Goal: Information Seeking & Learning: Learn about a topic

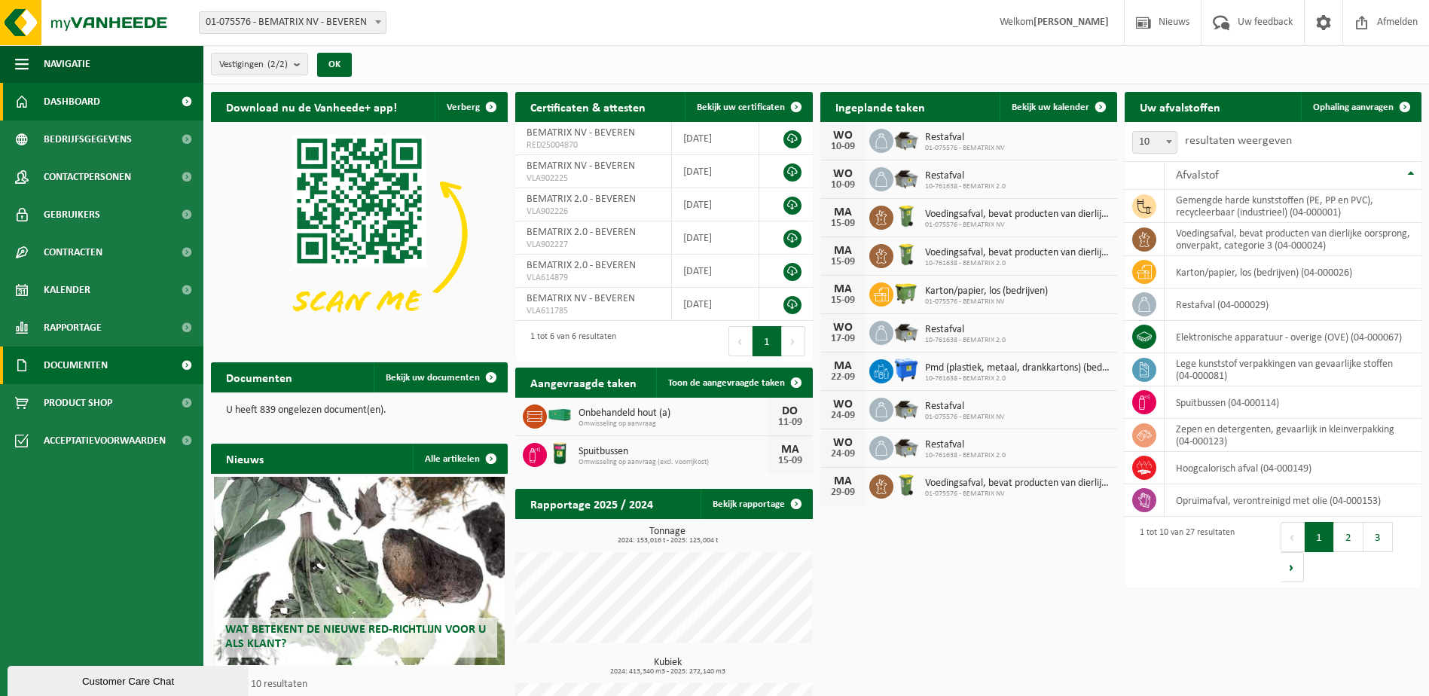
click at [73, 368] on span "Documenten" at bounding box center [76, 366] width 64 height 38
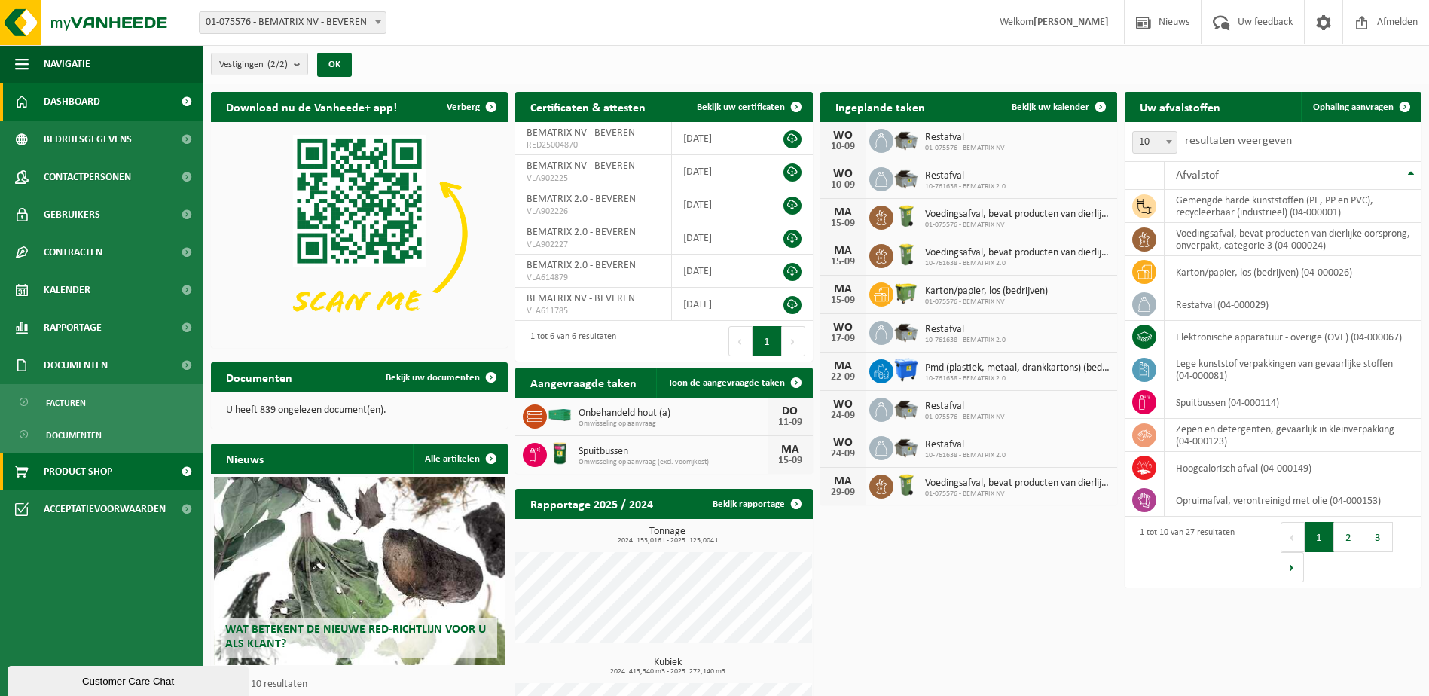
click at [72, 466] on span "Product Shop" at bounding box center [78, 472] width 69 height 38
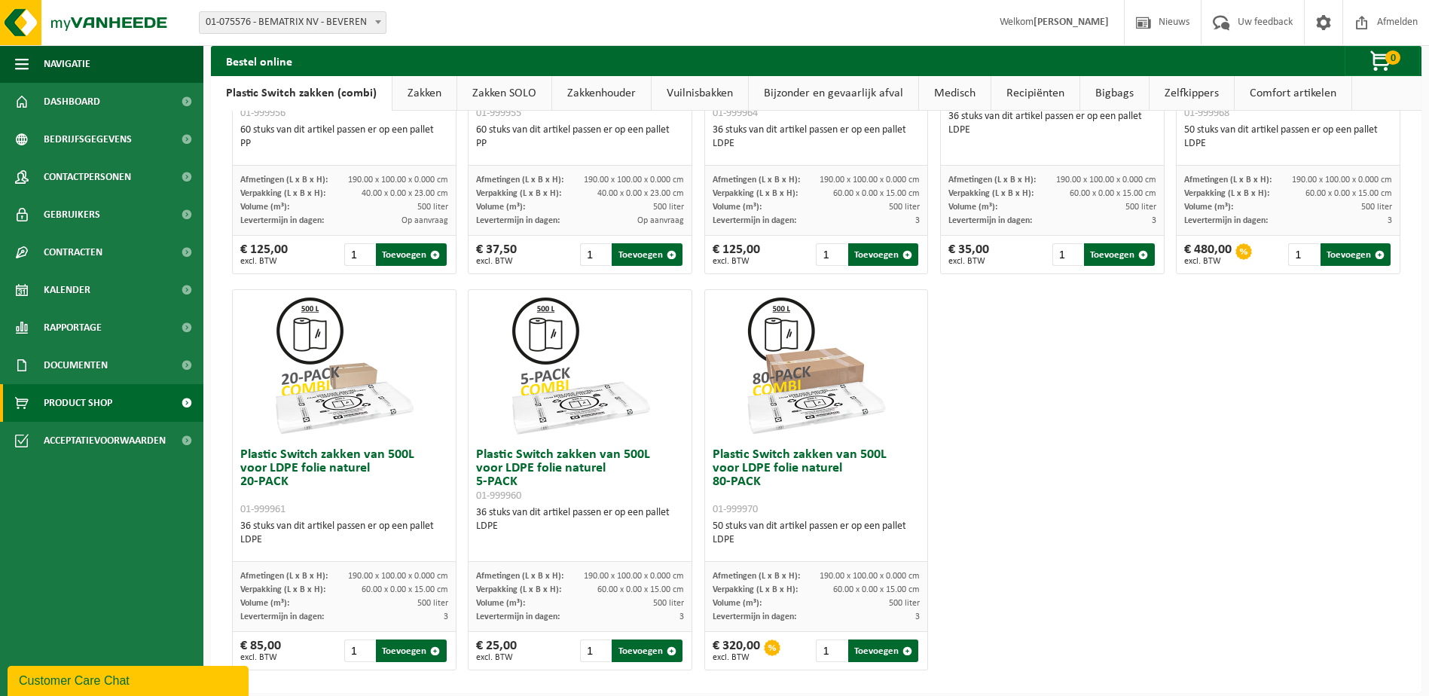
scroll to position [718, 0]
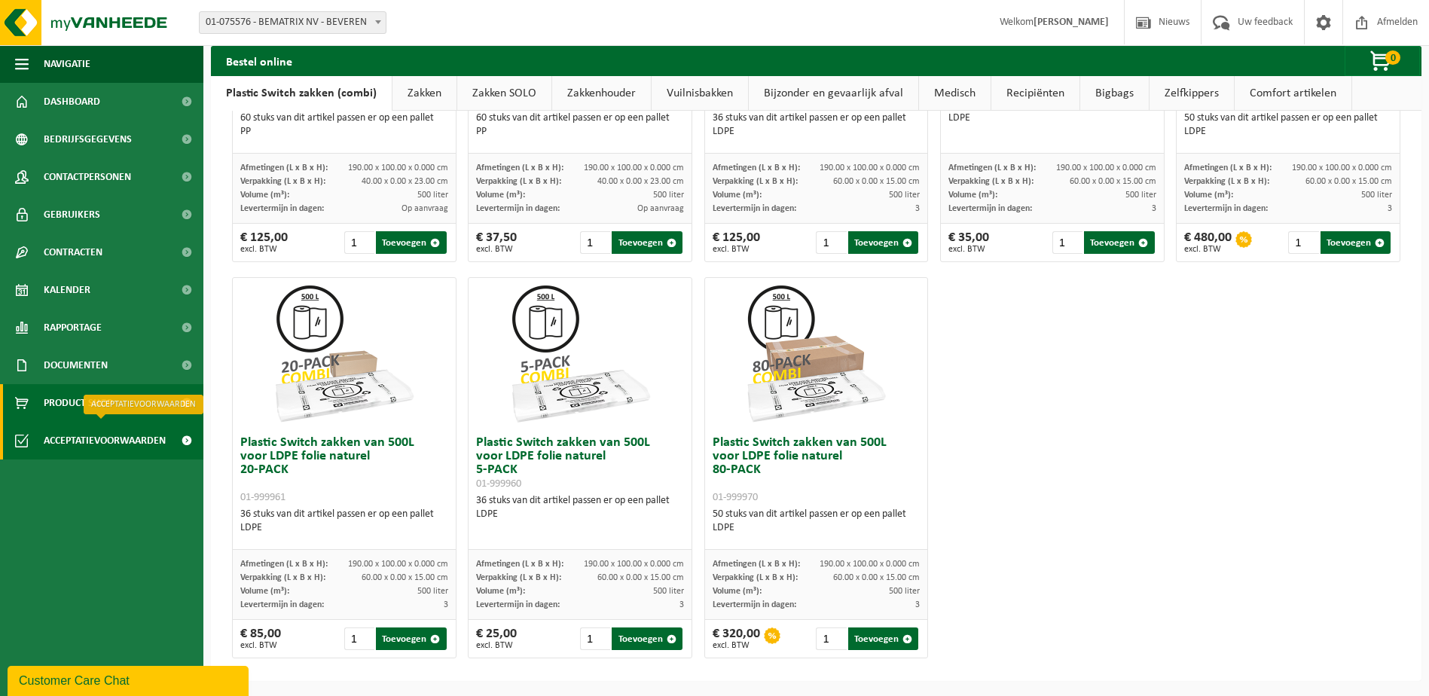
click at [83, 440] on span "Acceptatievoorwaarden" at bounding box center [105, 441] width 122 height 38
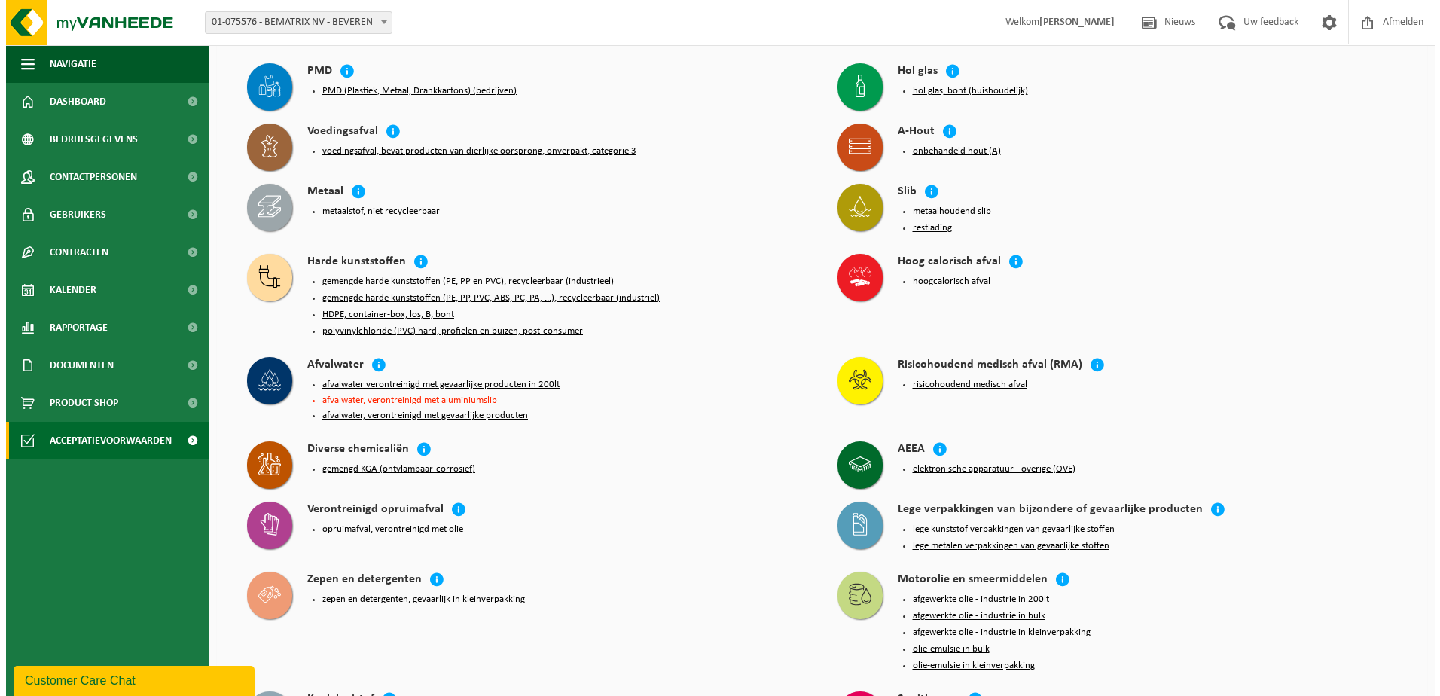
scroll to position [151, 0]
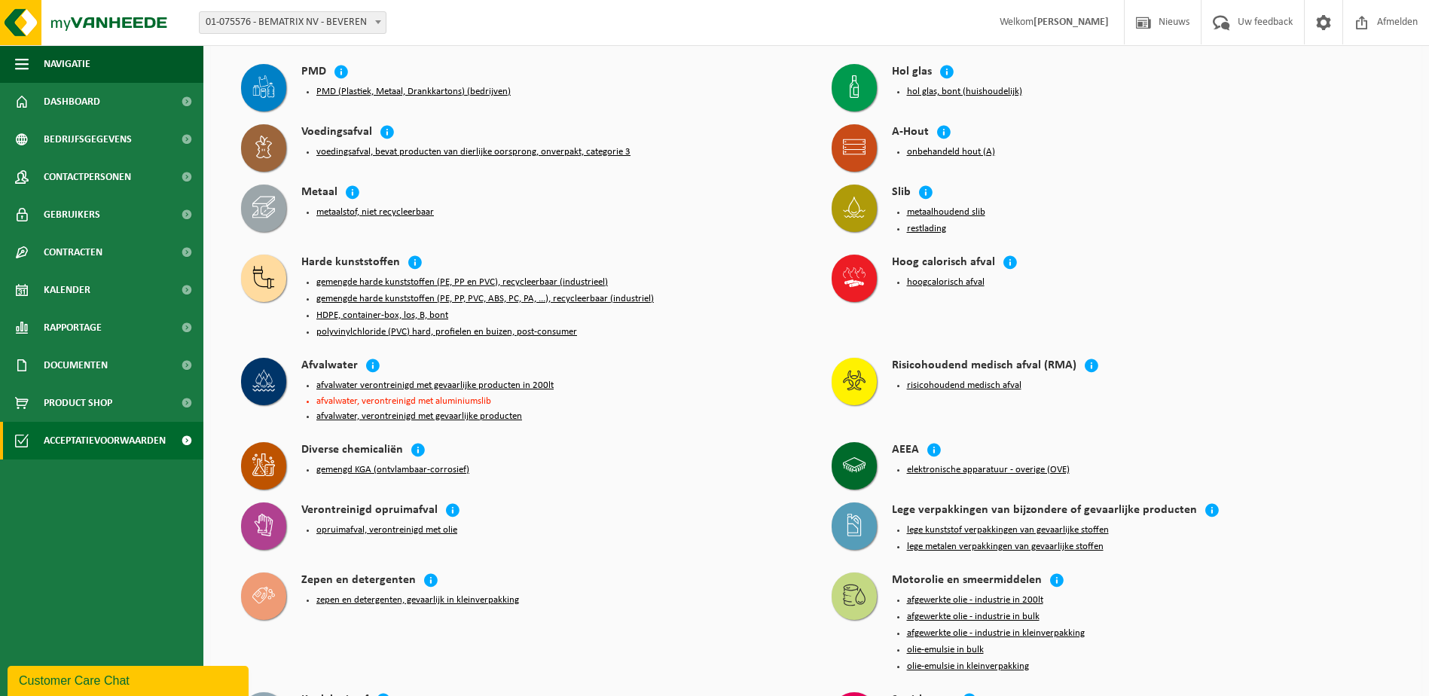
click at [489, 87] on button "PMD (Plastiek, Metaal, Drankkartons) (bedrijven)" at bounding box center [413, 92] width 194 height 12
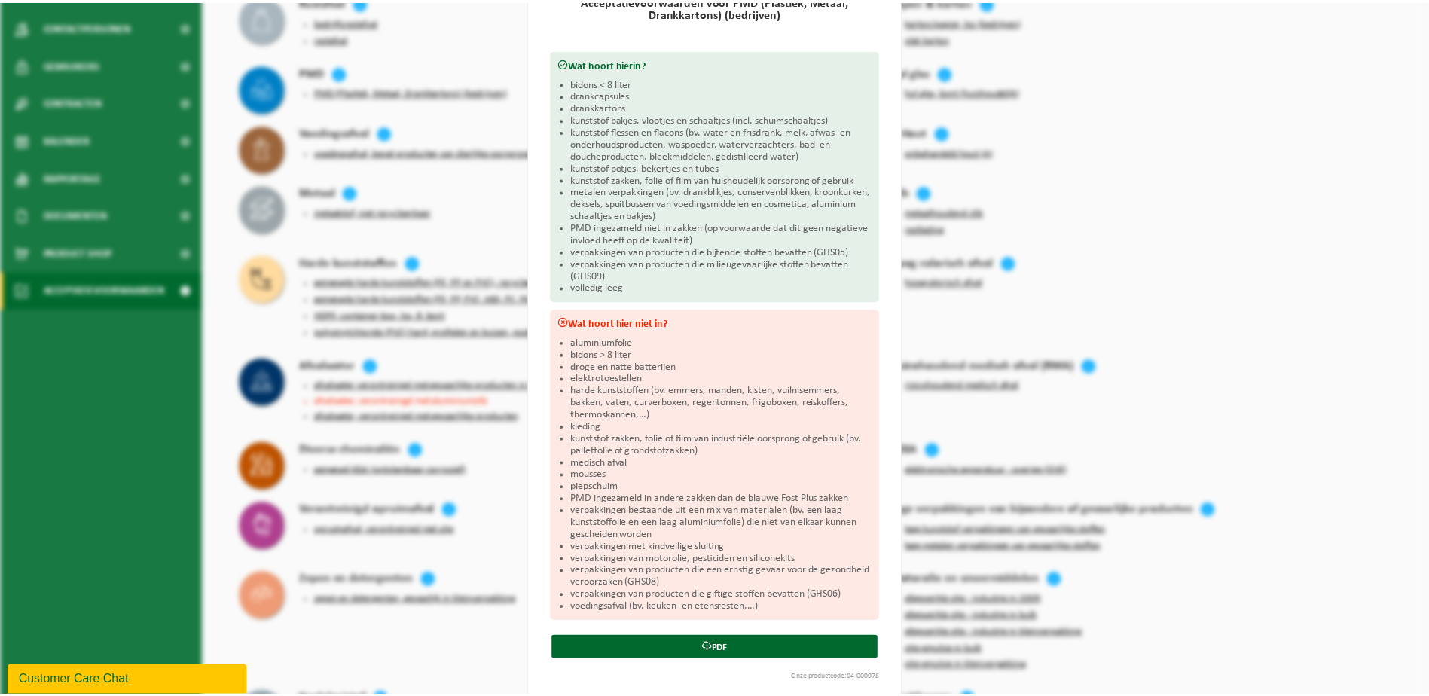
scroll to position [164, 0]
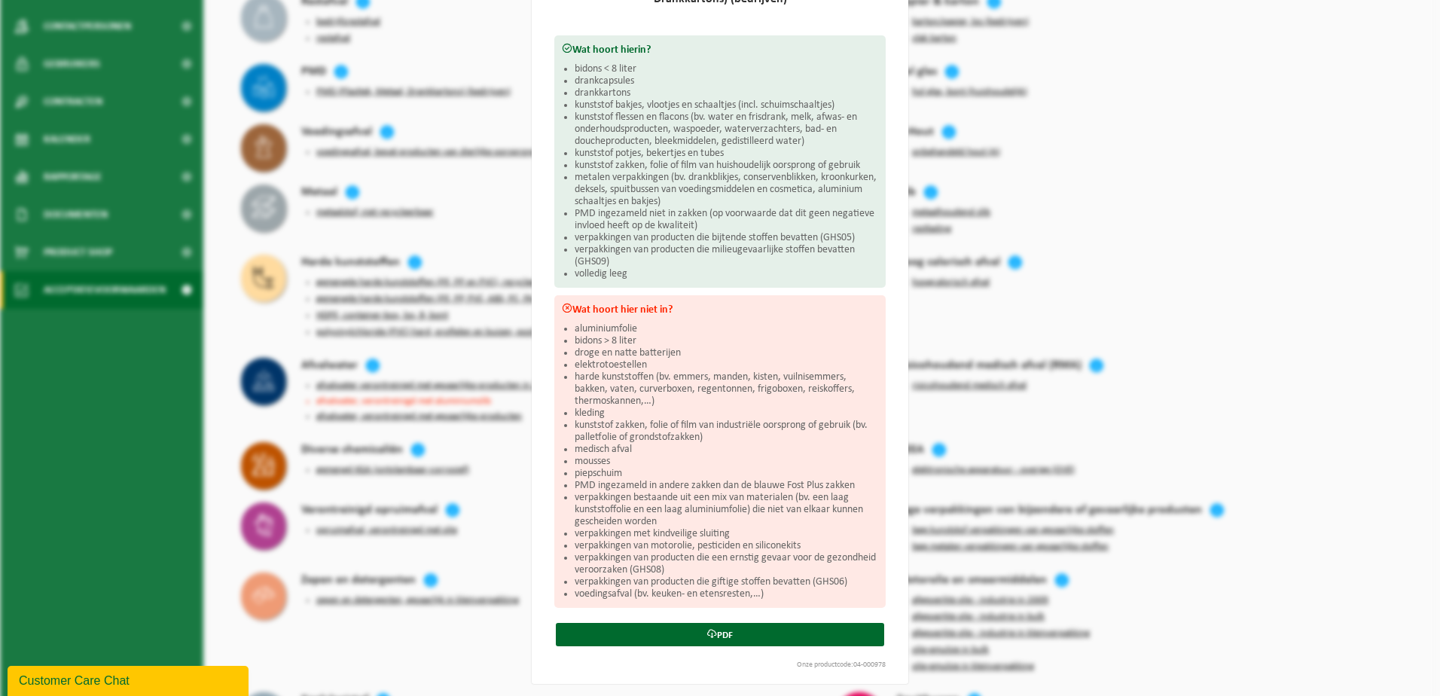
click at [468, 51] on div "PMD (Plastiek, Metaal, Drankkartons) (bedrijven) Sluiten Acceptatievoorwaarden …" at bounding box center [720, 348] width 1440 height 696
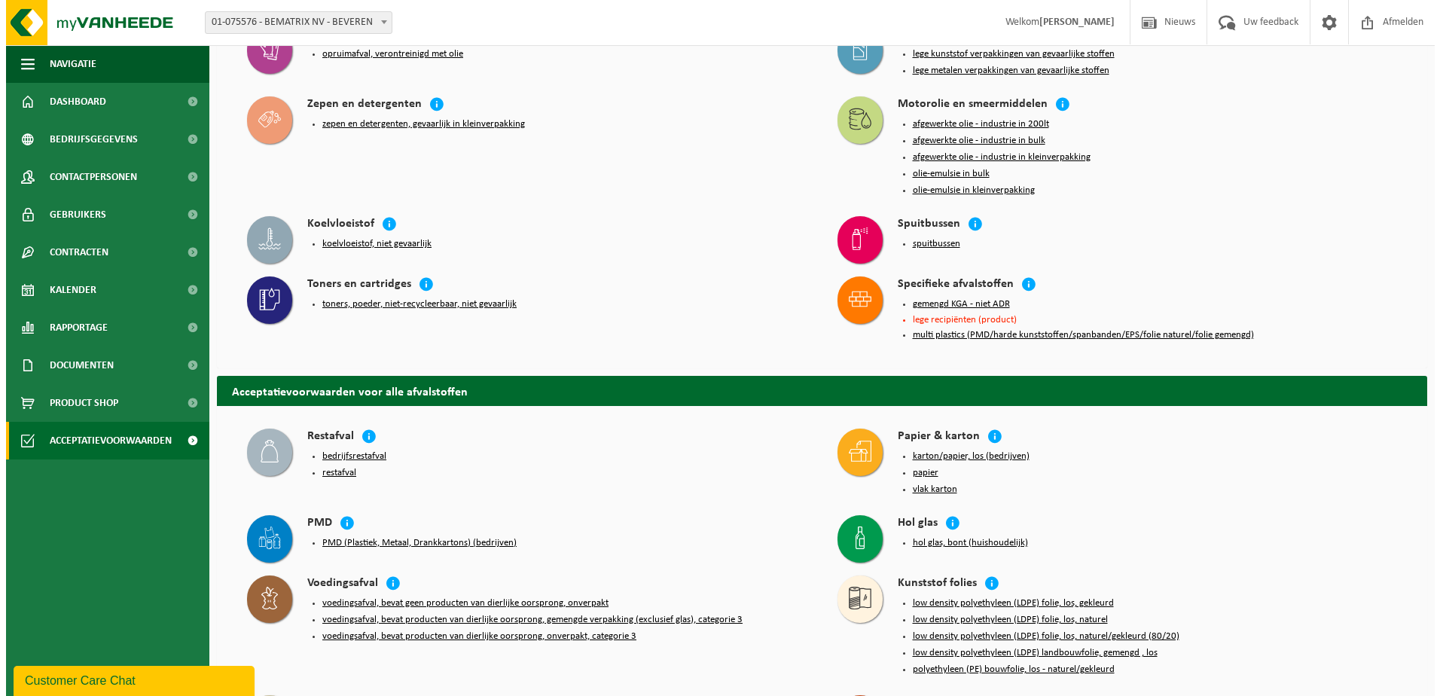
scroll to position [678, 0]
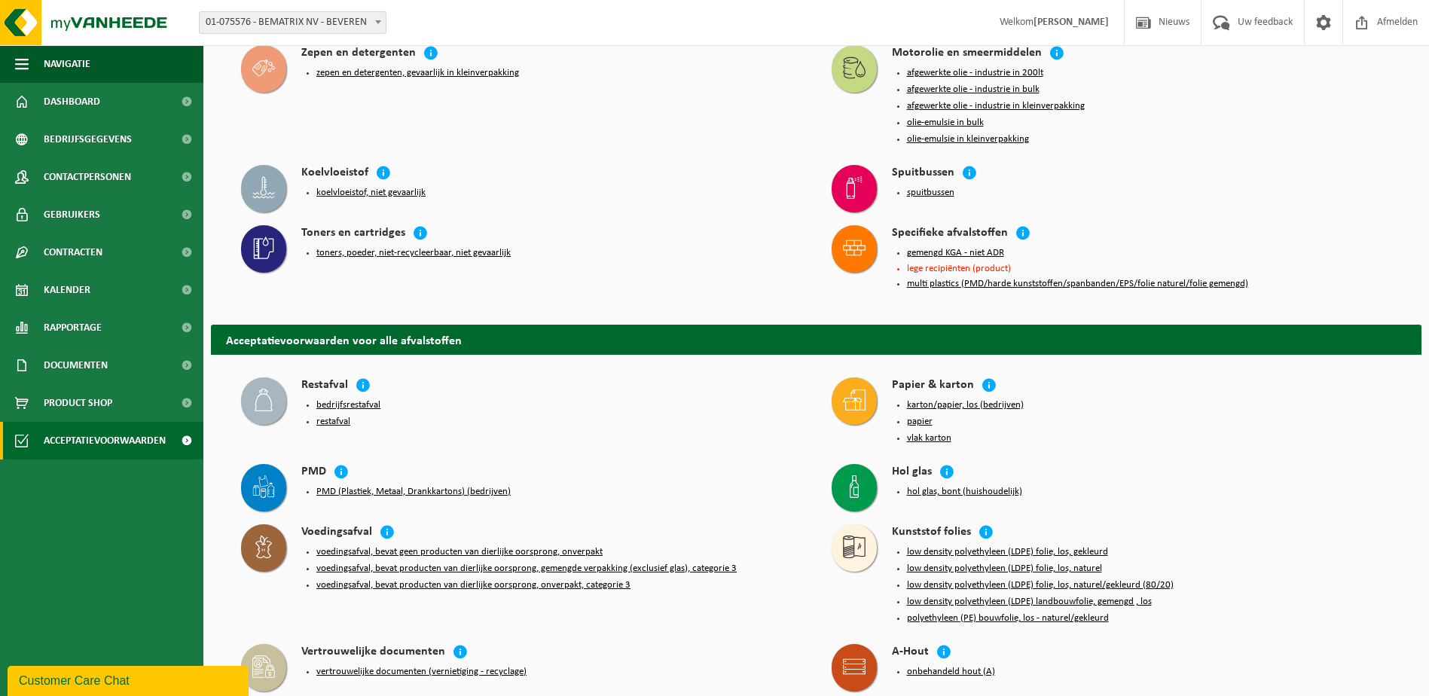
click at [362, 399] on button "bedrijfsrestafval" at bounding box center [348, 405] width 64 height 12
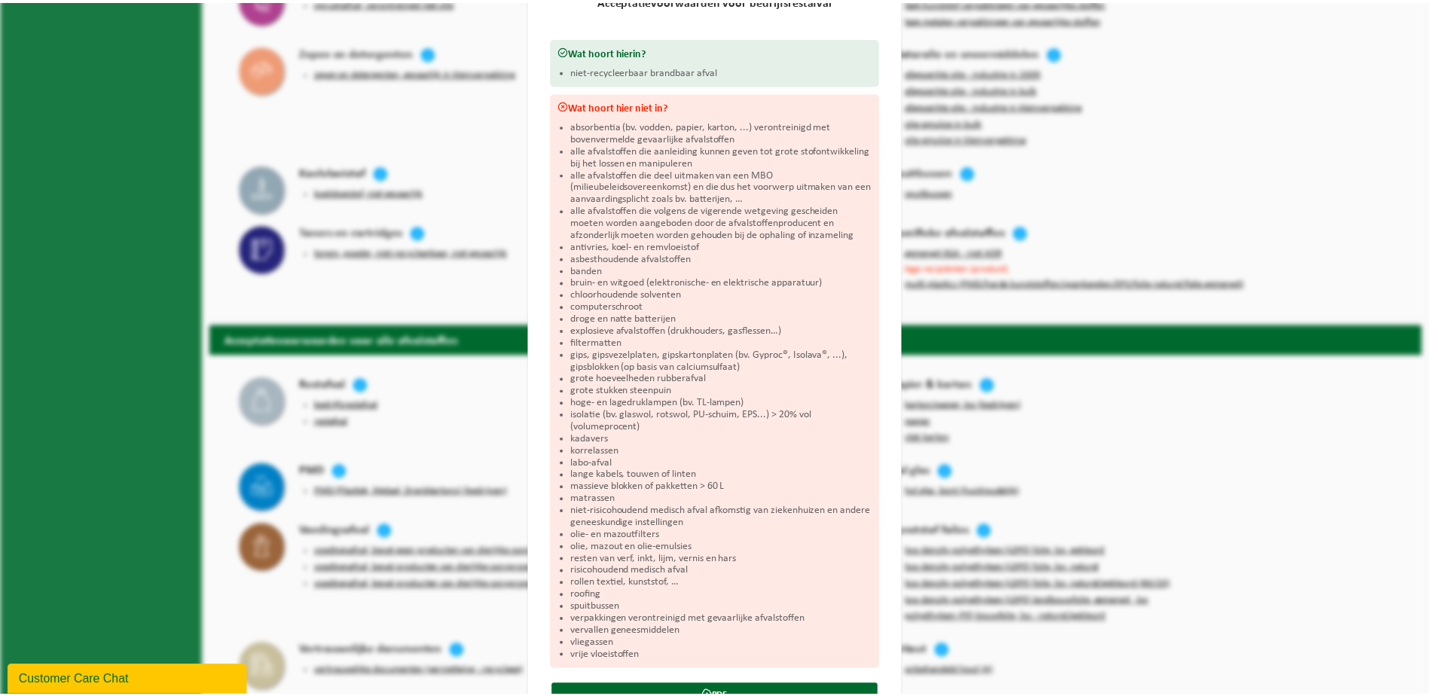
scroll to position [212, 0]
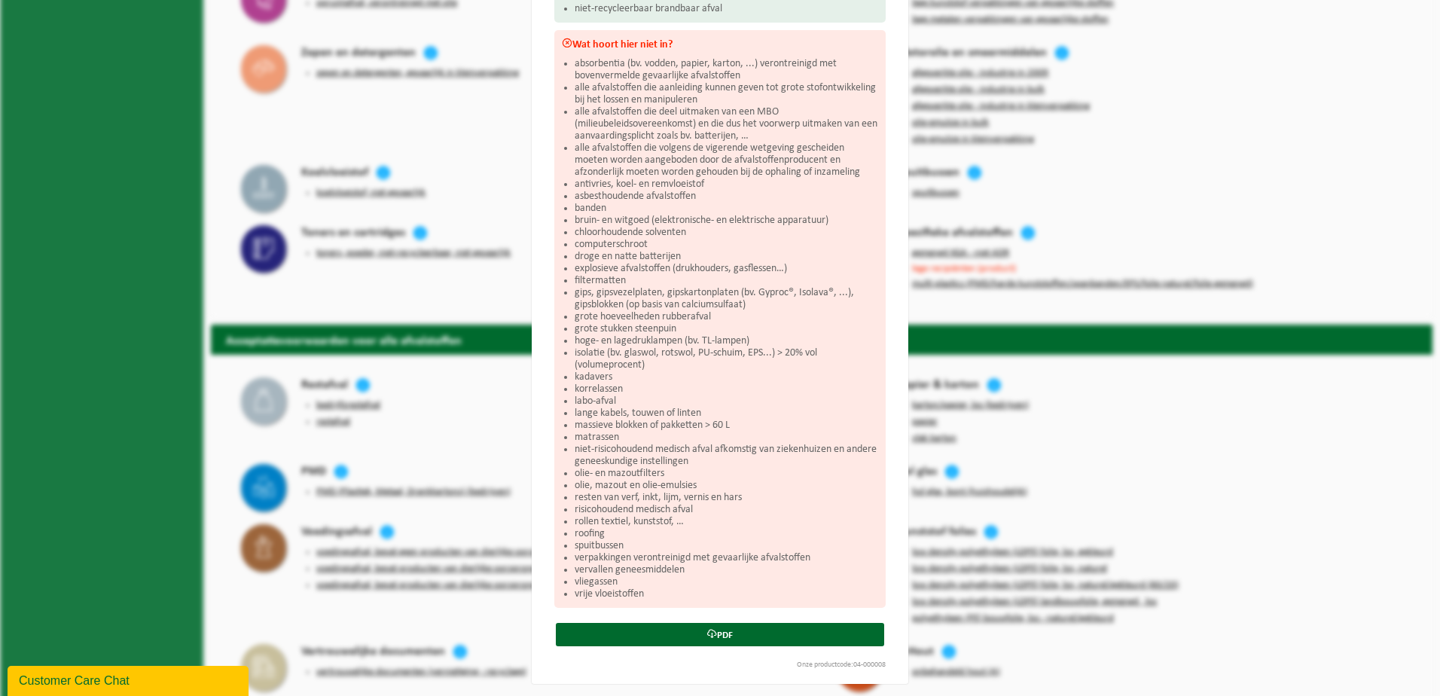
click at [322, 94] on div "Bedrijfsrestafval Sluiten Acceptatievoorwaarden voor bedrijfsrestafval Wat hoor…" at bounding box center [720, 348] width 1440 height 696
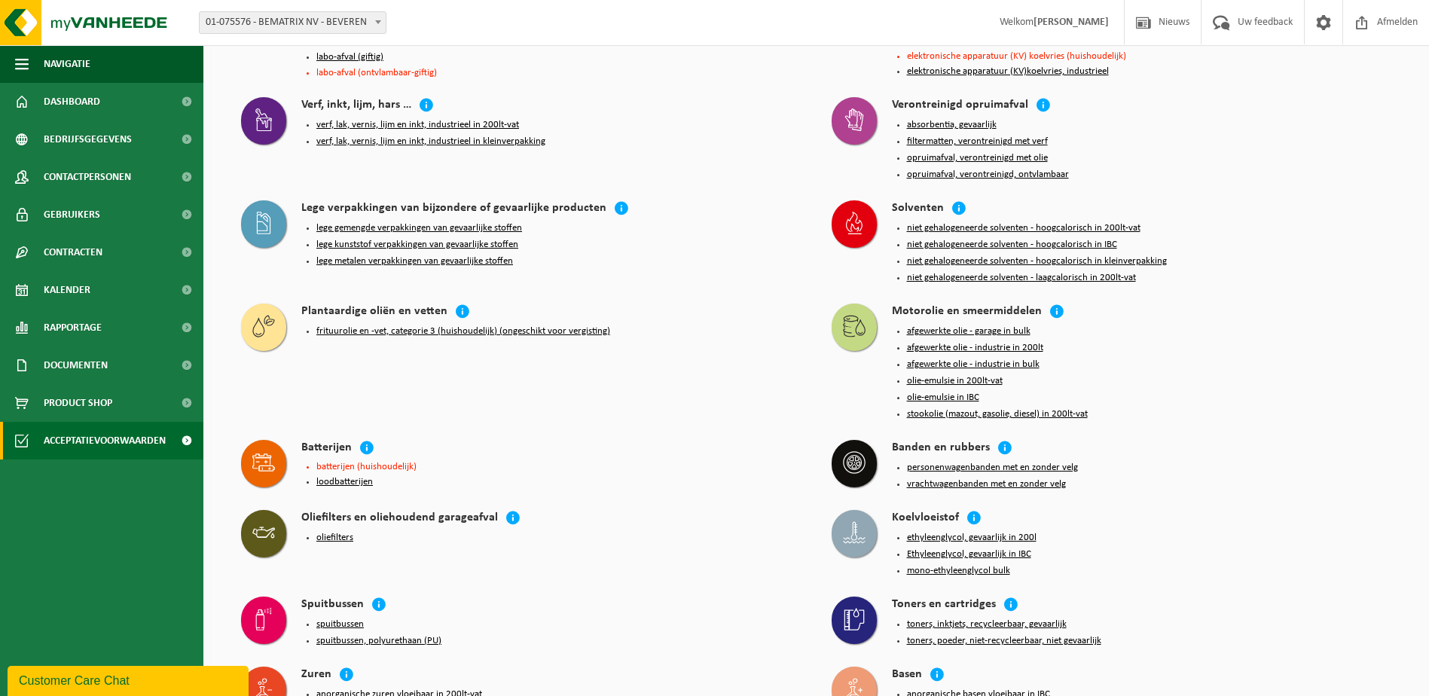
scroll to position [1959, 0]
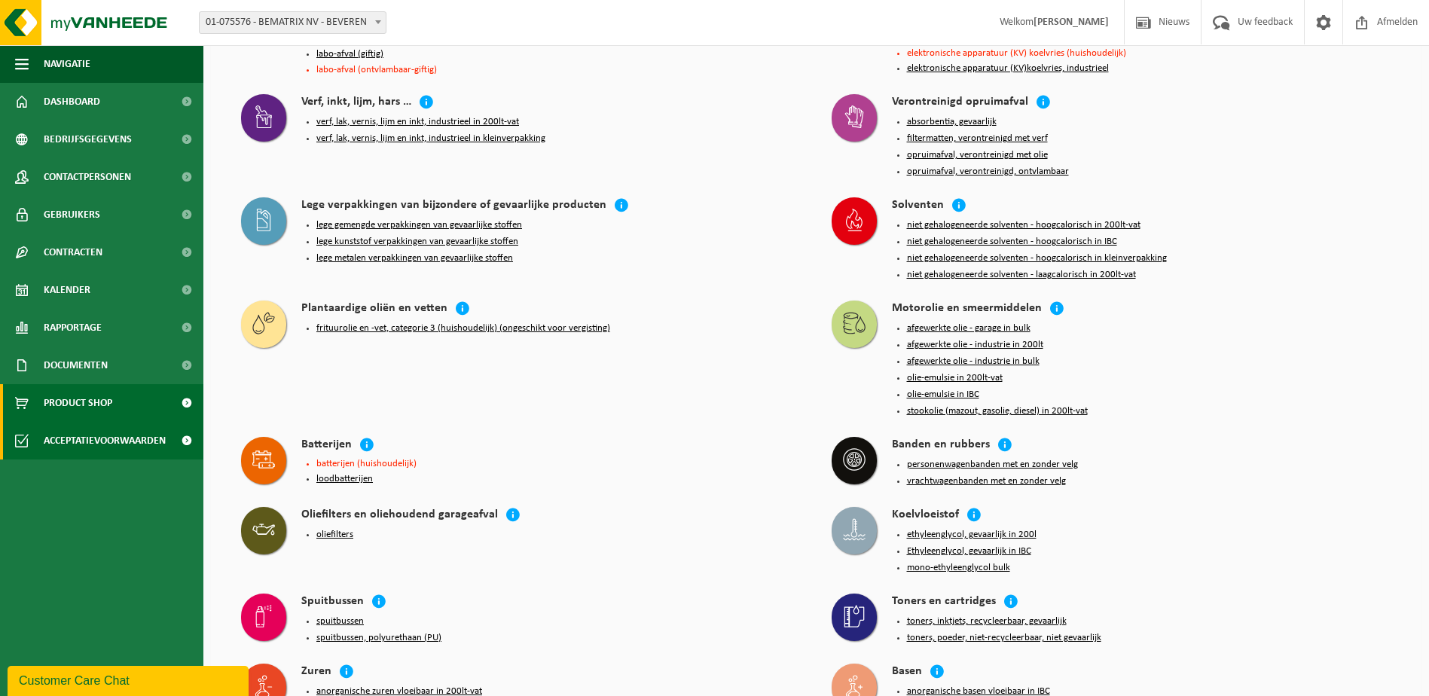
click at [67, 412] on span "Product Shop" at bounding box center [78, 403] width 69 height 38
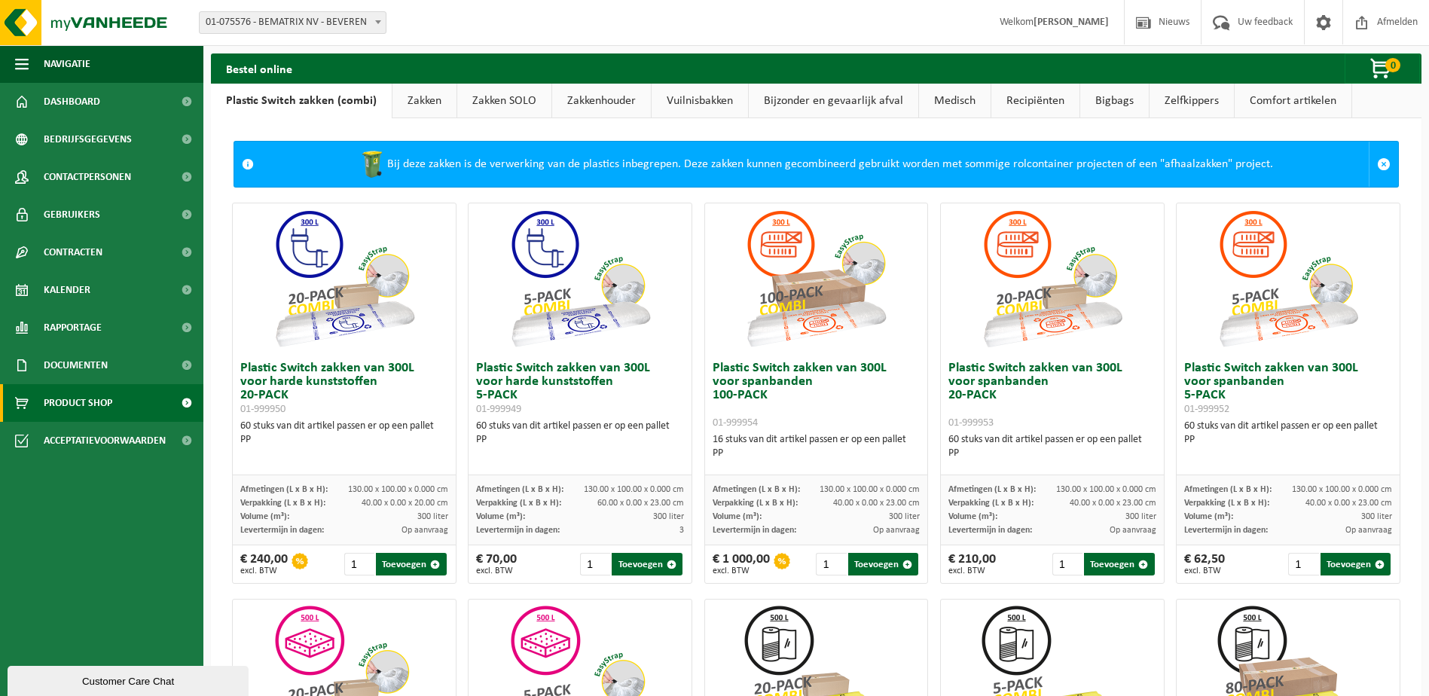
click at [1214, 107] on link "Zelfkippers" at bounding box center [1192, 101] width 84 height 35
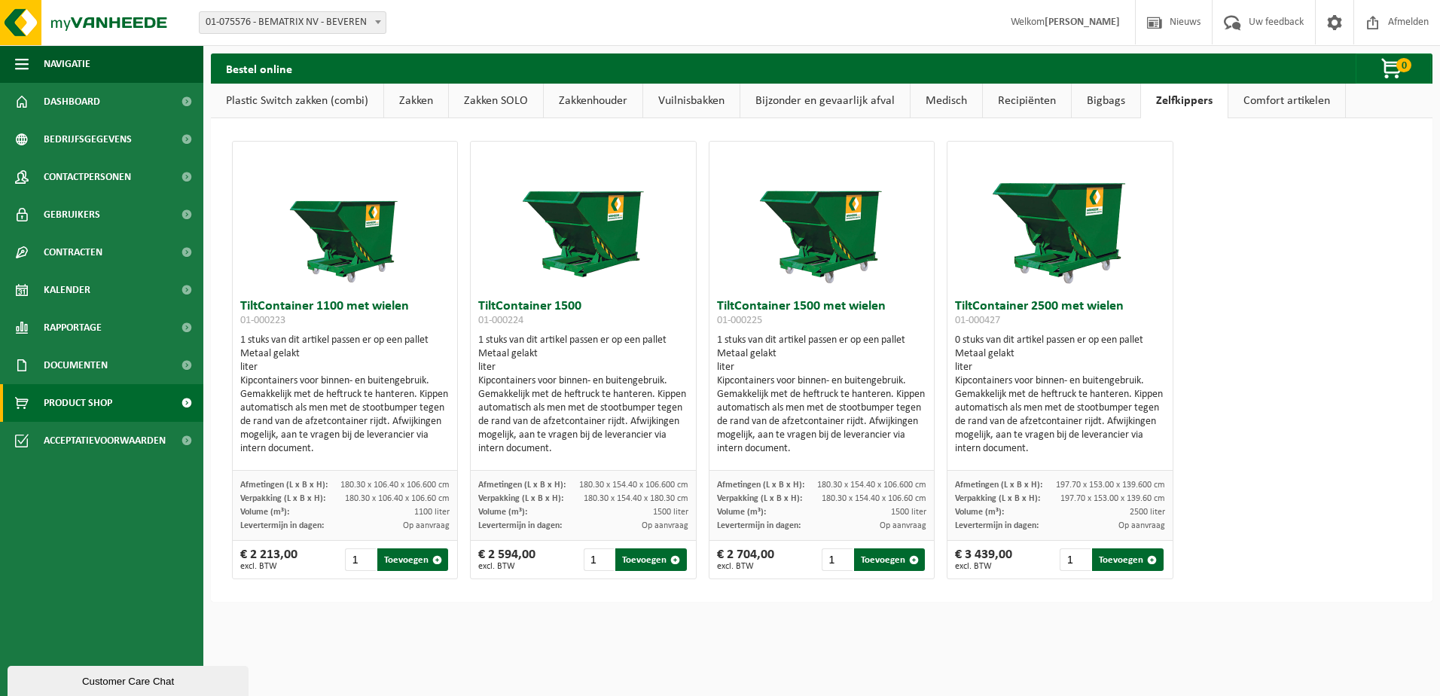
click at [1256, 106] on link "Comfort artikelen" at bounding box center [1287, 101] width 117 height 35
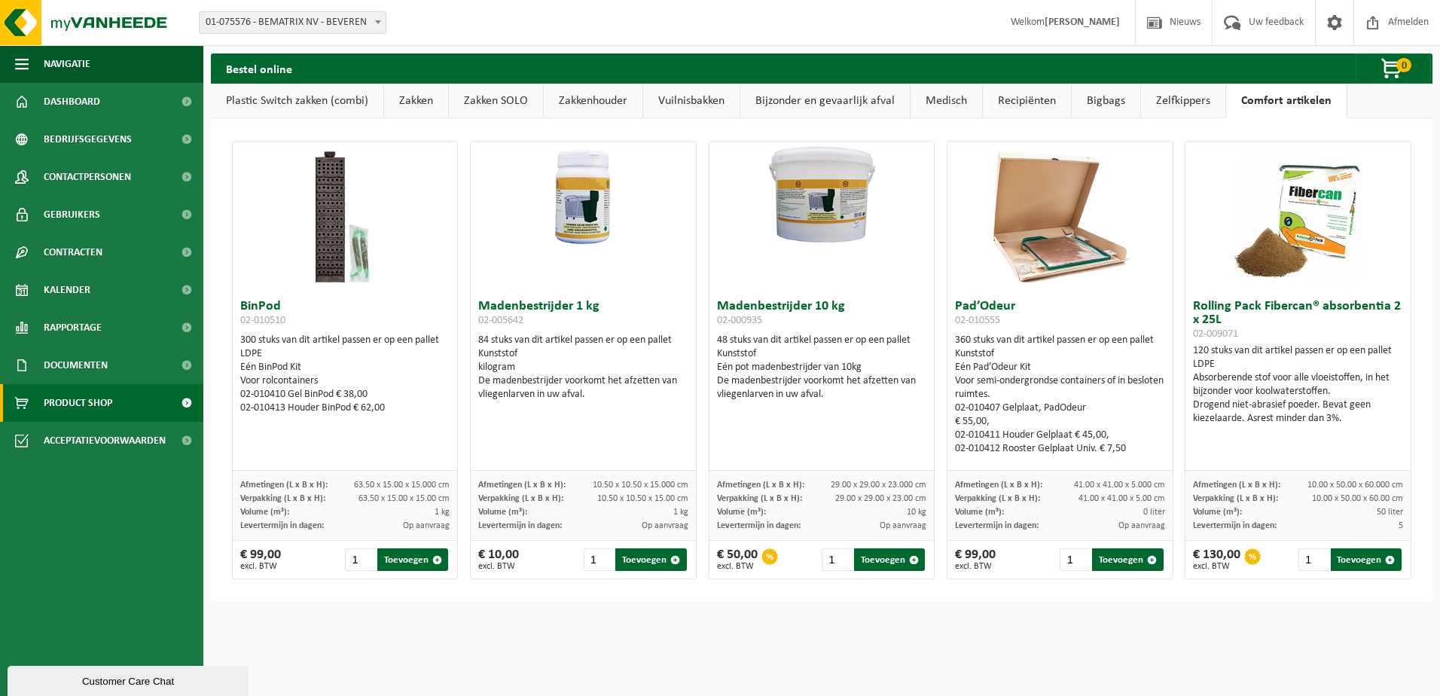
click at [1098, 100] on link "Bigbags" at bounding box center [1106, 101] width 69 height 35
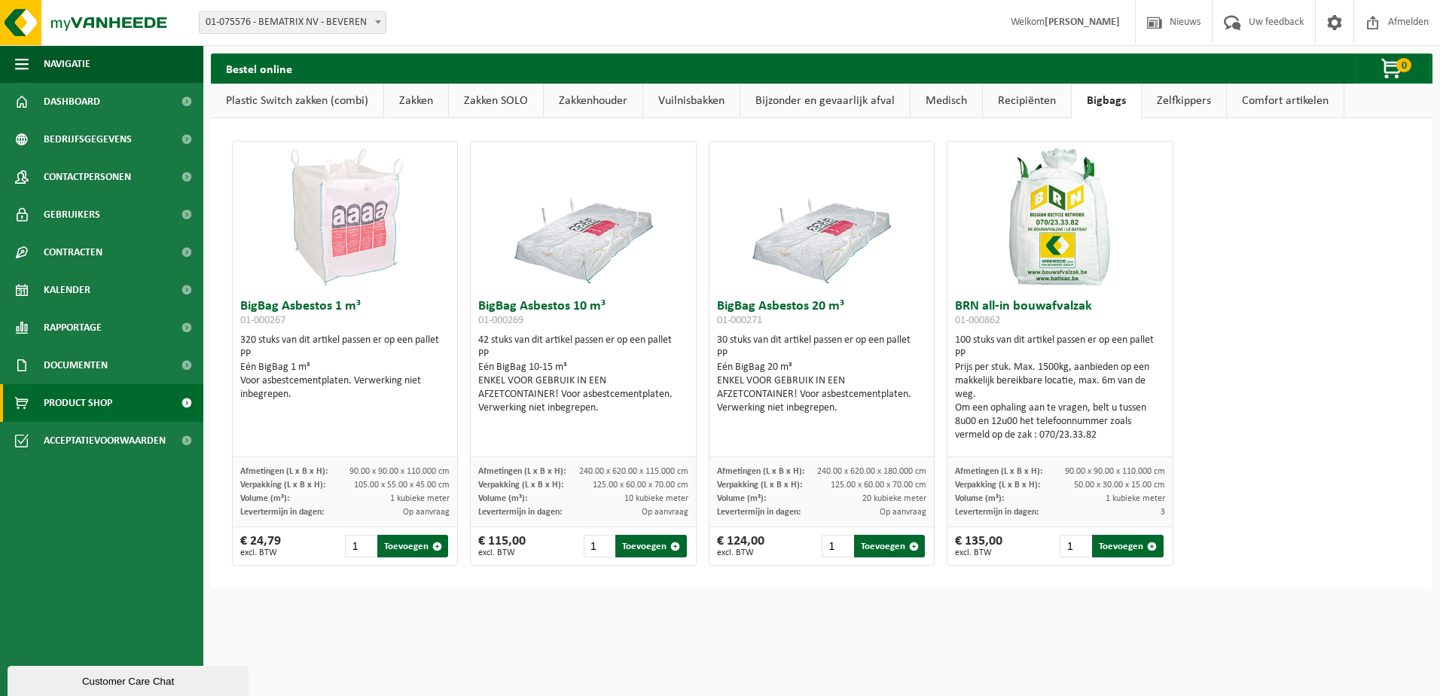
click at [1018, 98] on link "Recipiënten" at bounding box center [1027, 101] width 88 height 35
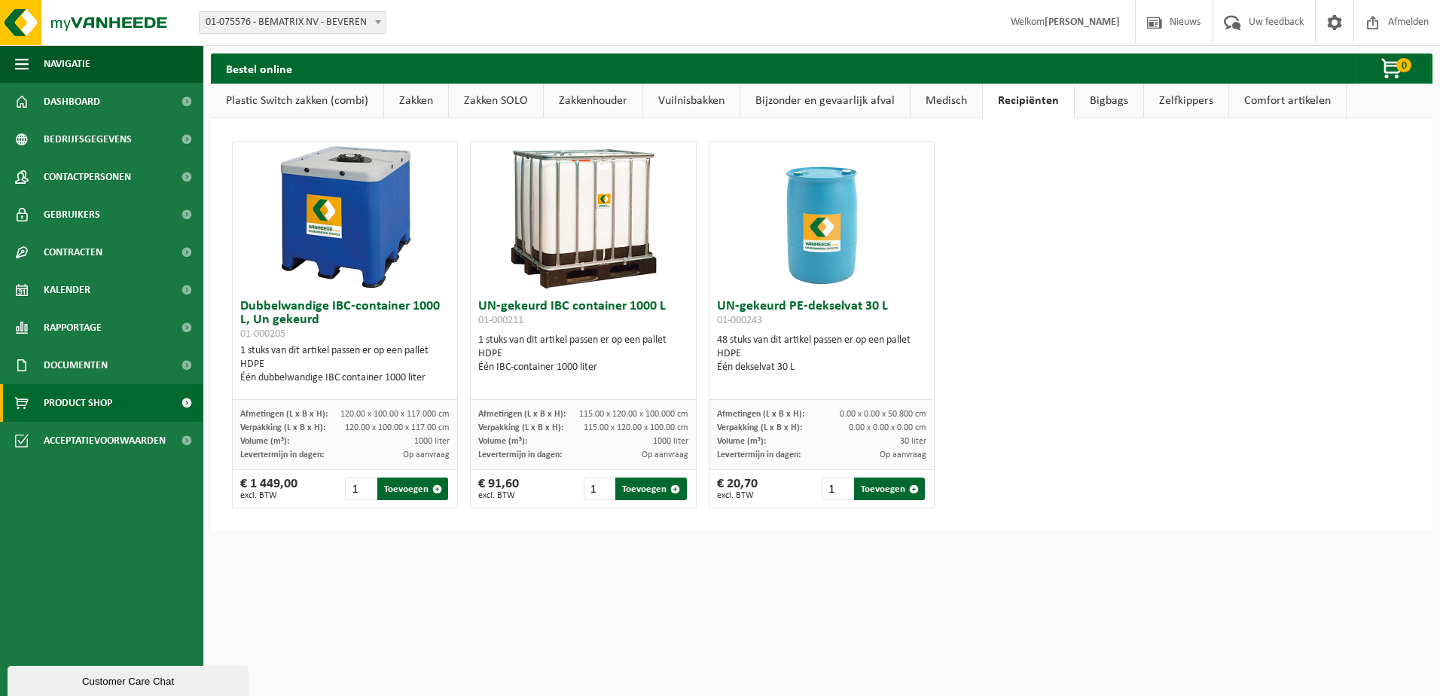
click at [937, 104] on link "Medisch" at bounding box center [947, 101] width 72 height 35
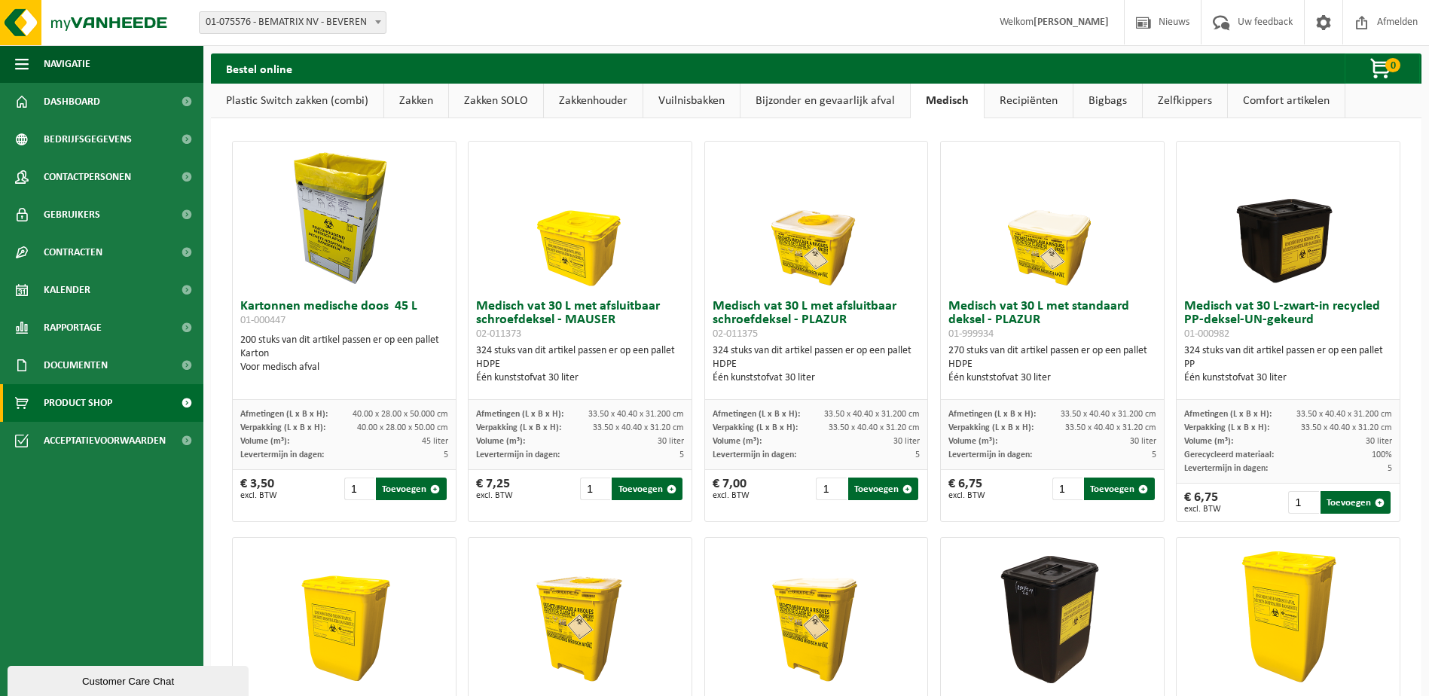
click at [855, 104] on link "Bijzonder en gevaarlijk afval" at bounding box center [826, 101] width 170 height 35
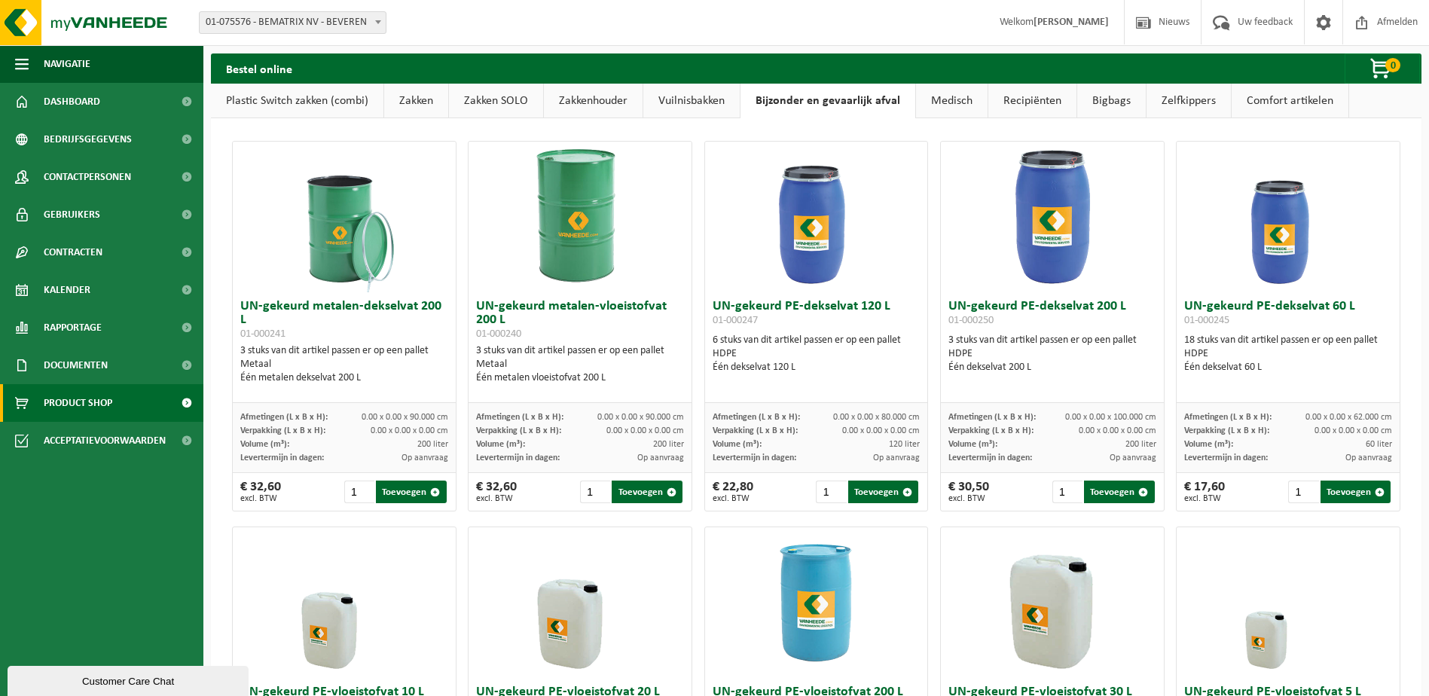
click at [707, 105] on link "Vuilnisbakken" at bounding box center [691, 101] width 96 height 35
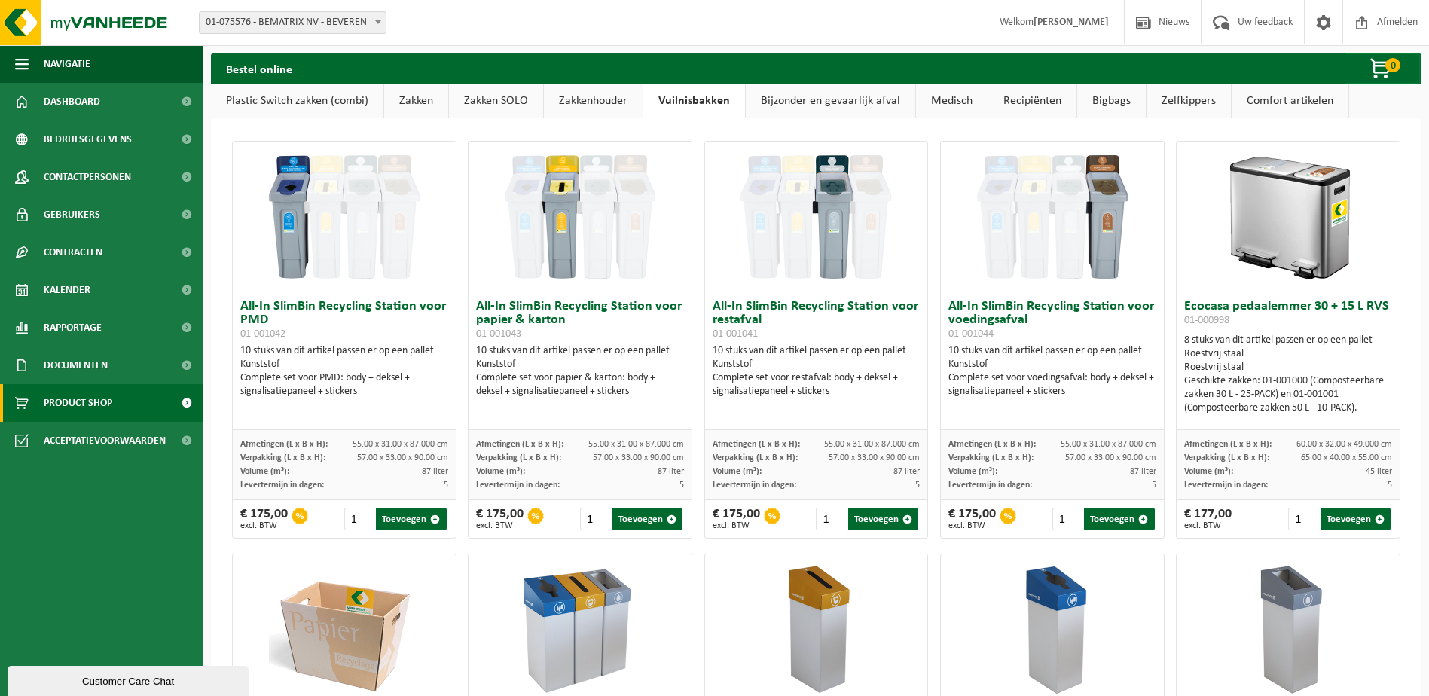
click at [625, 105] on link "Zakkenhouder" at bounding box center [593, 101] width 99 height 35
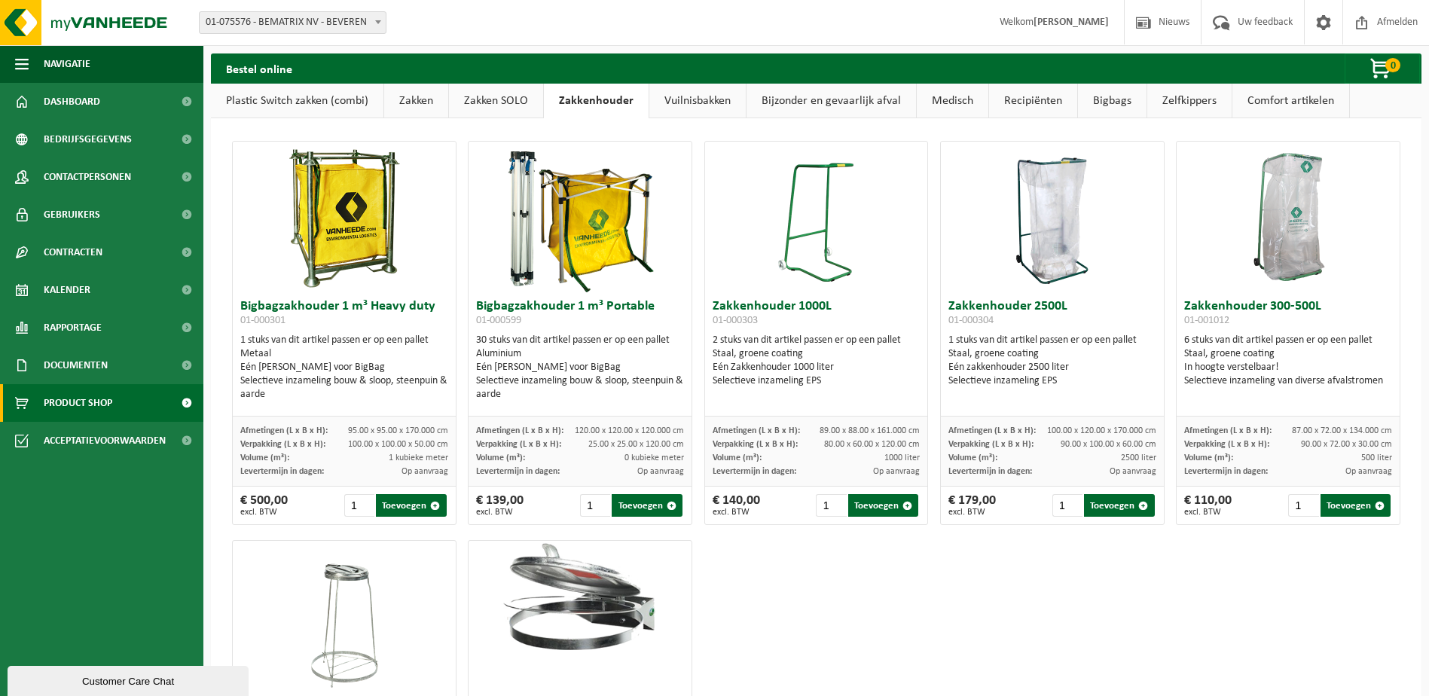
click at [485, 103] on link "Zakken SOLO" at bounding box center [496, 101] width 94 height 35
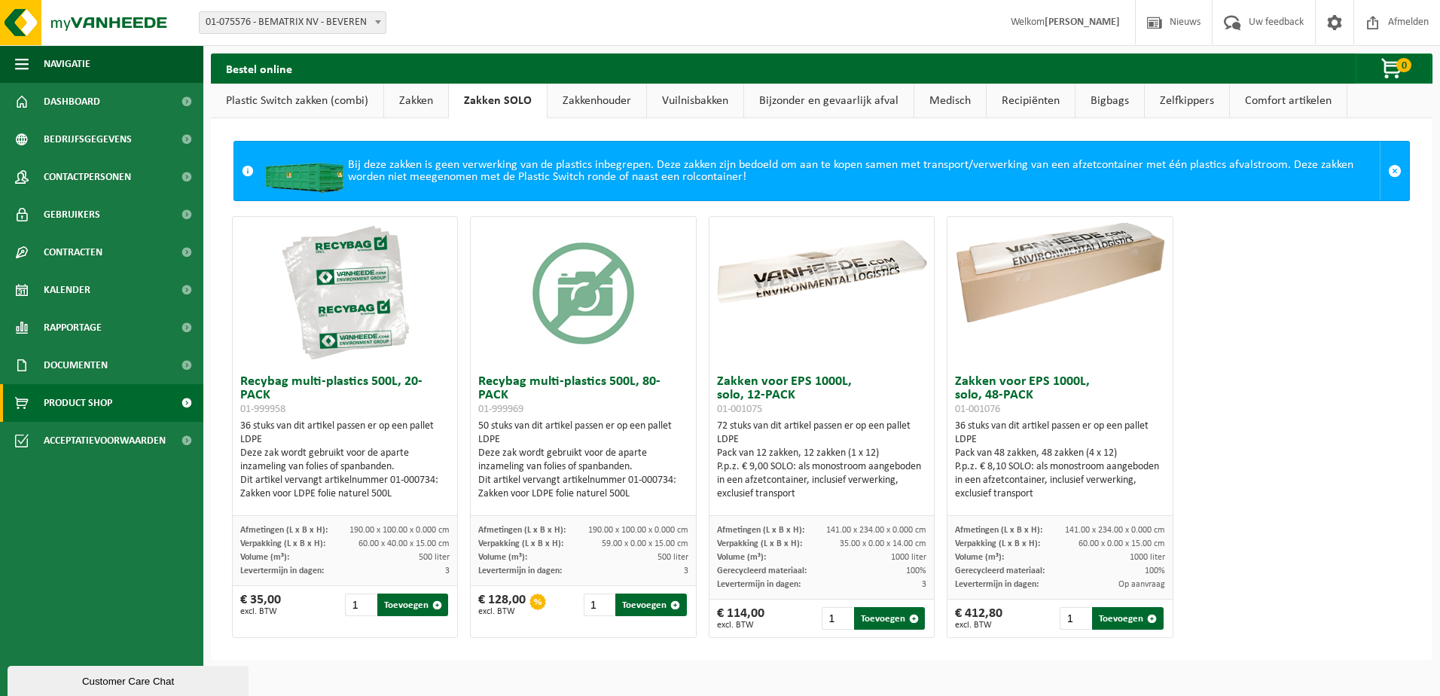
click at [411, 101] on link "Zakken" at bounding box center [416, 101] width 64 height 35
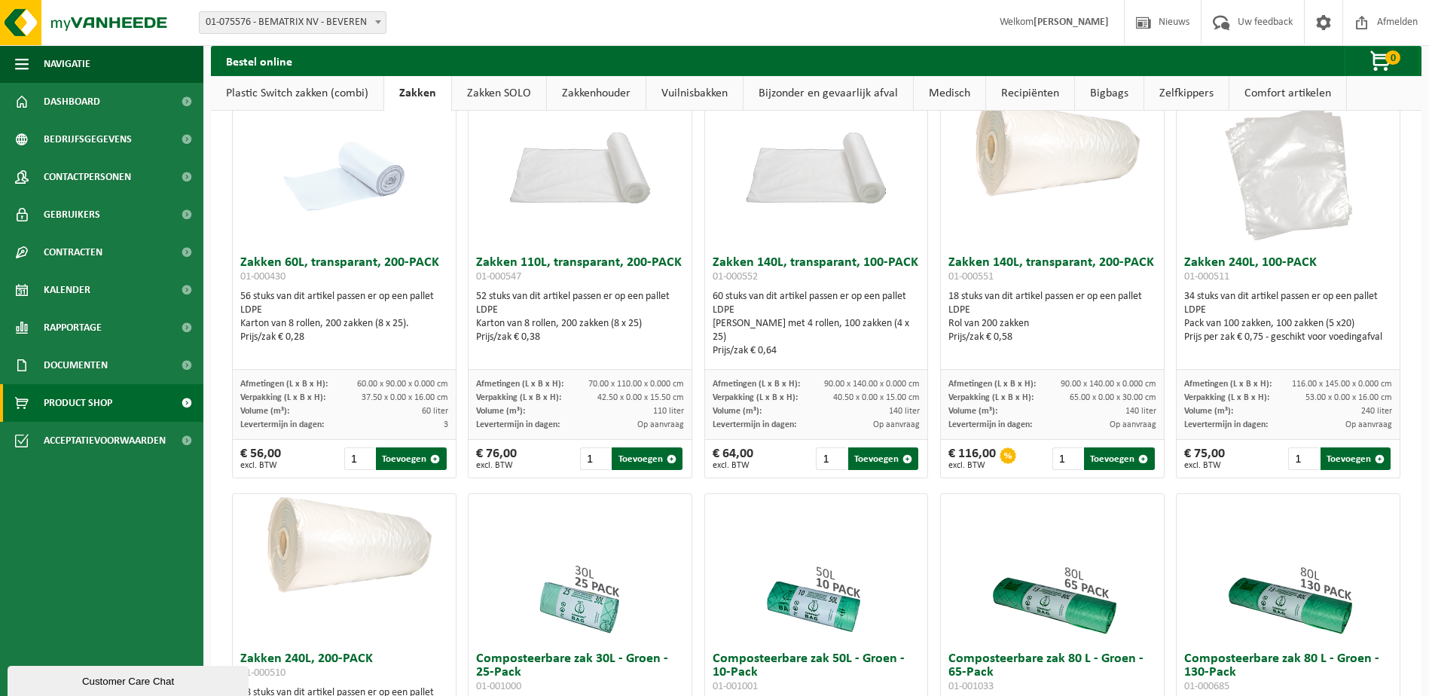
scroll to position [75, 0]
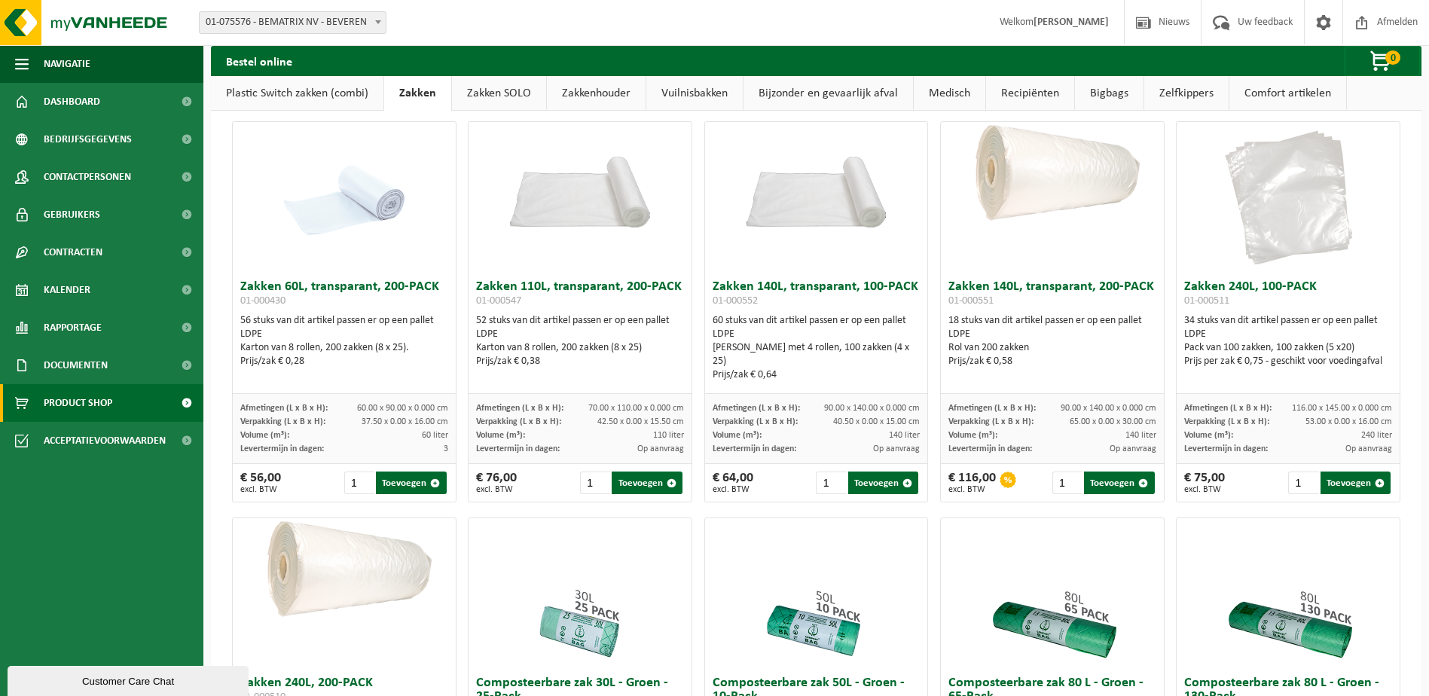
click at [317, 96] on link "Plastic Switch zakken (combi)" at bounding box center [297, 93] width 173 height 35
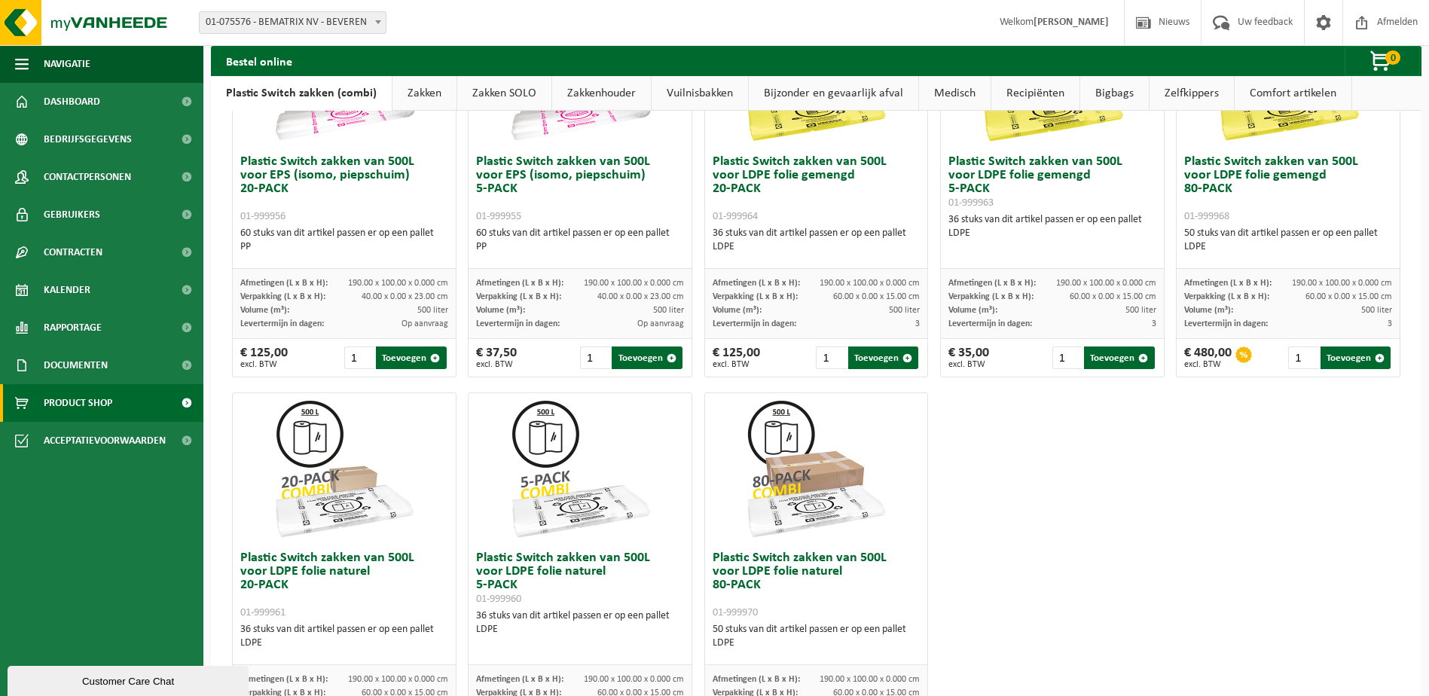
scroll to position [452, 0]
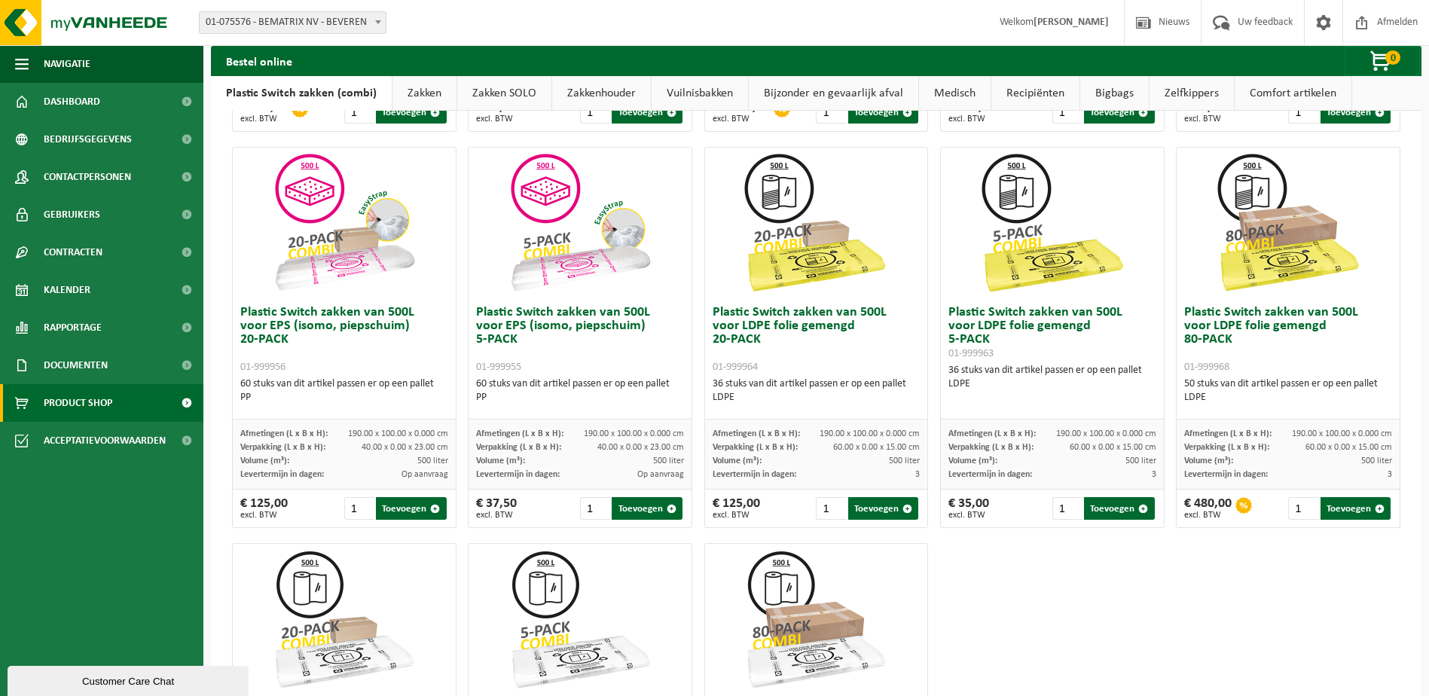
click at [771, 191] on img at bounding box center [816, 223] width 151 height 151
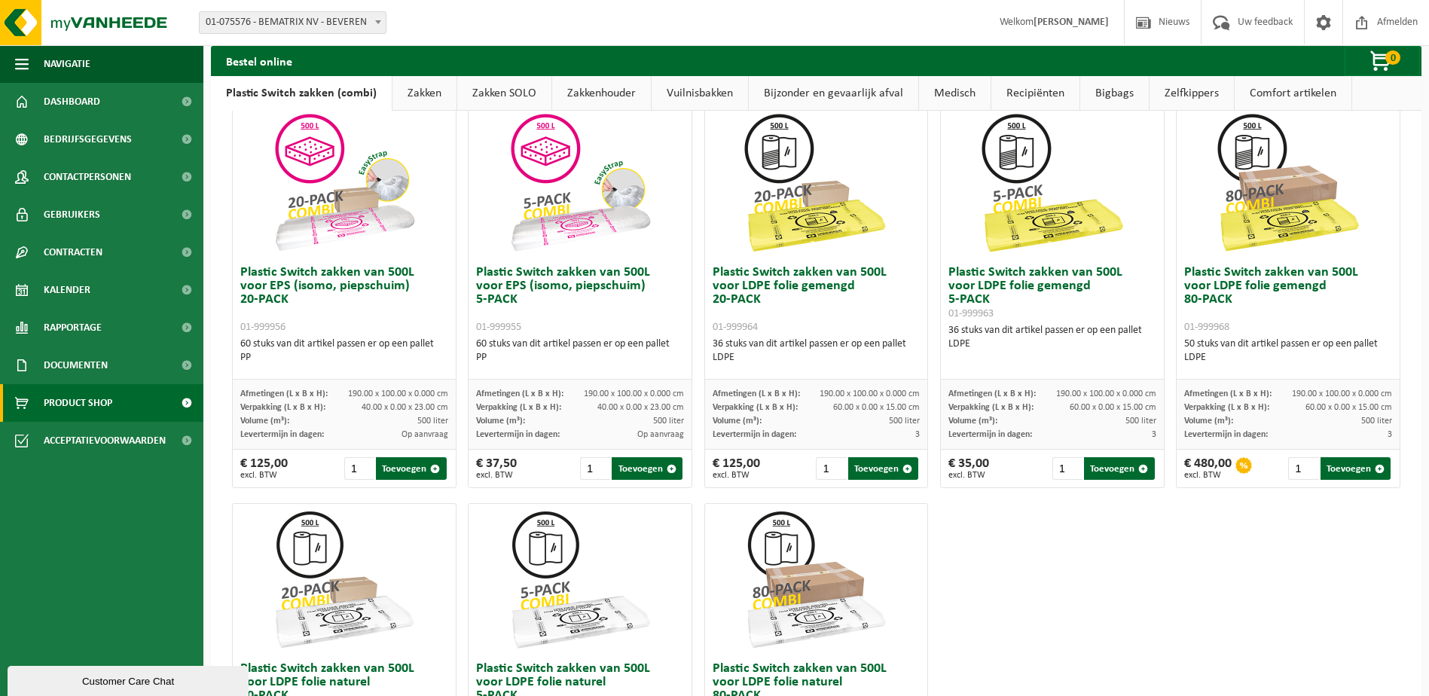
scroll to position [567, 0]
